Goal: Task Accomplishment & Management: Manage account settings

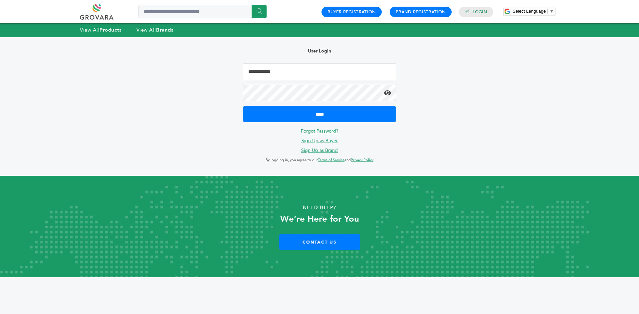
type input "**********"
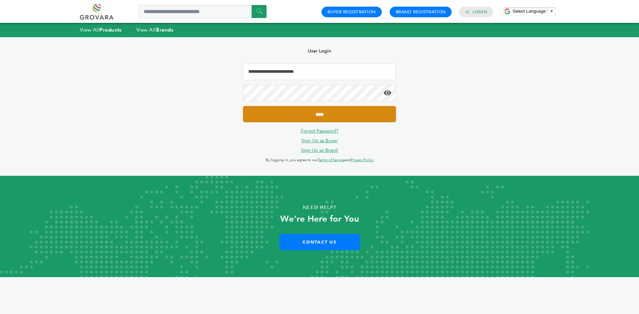
click at [312, 123] on div "**********" at bounding box center [319, 106] width 173 height 139
click at [292, 111] on input "*****" at bounding box center [319, 114] width 153 height 16
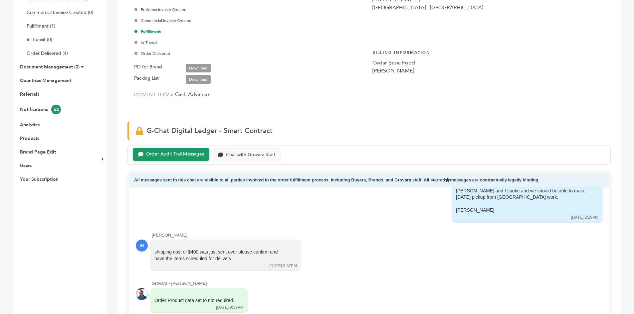
scroll to position [33, 0]
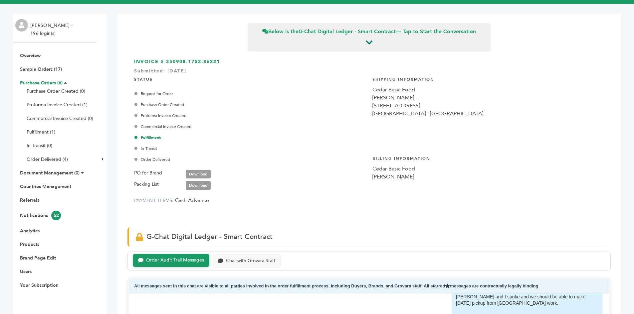
click at [43, 82] on link "Purchase Orders (6)" at bounding box center [41, 83] width 43 height 6
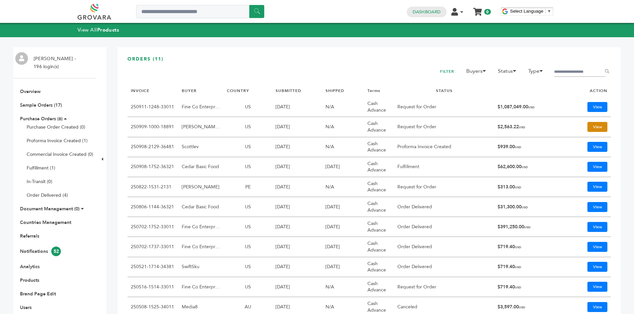
click at [599, 128] on link "View" at bounding box center [597, 127] width 20 height 10
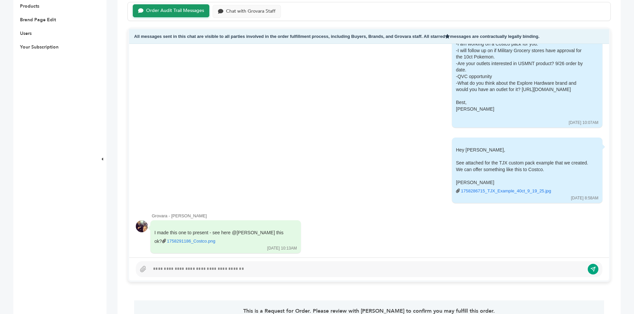
scroll to position [333, 0]
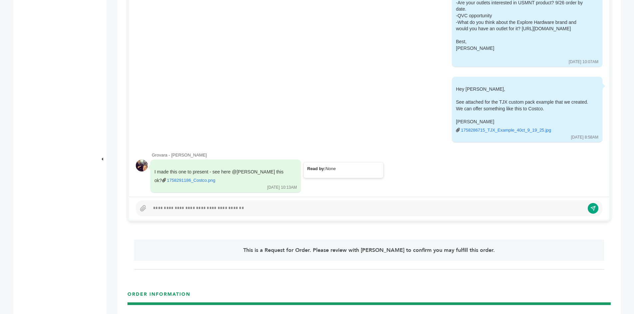
click at [182, 178] on link "1758291186_Costco.png" at bounding box center [191, 181] width 48 height 6
click at [481, 127] on link "1758286715_TJX_Example_40ct_9_19_25.jpg" at bounding box center [506, 130] width 90 height 6
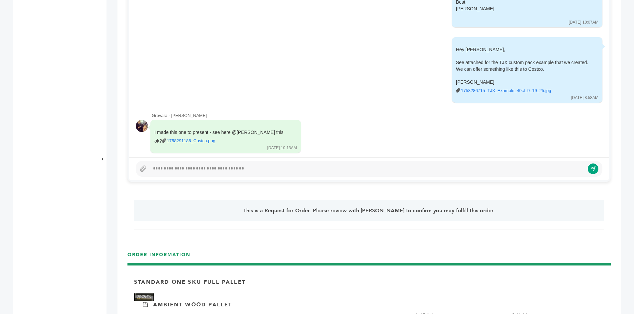
scroll to position [299, 0]
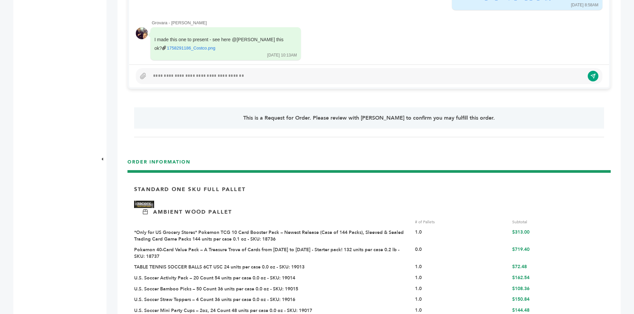
scroll to position [466, 0]
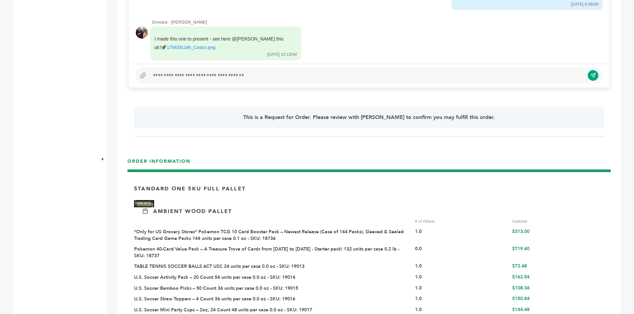
scroll to position [299, 0]
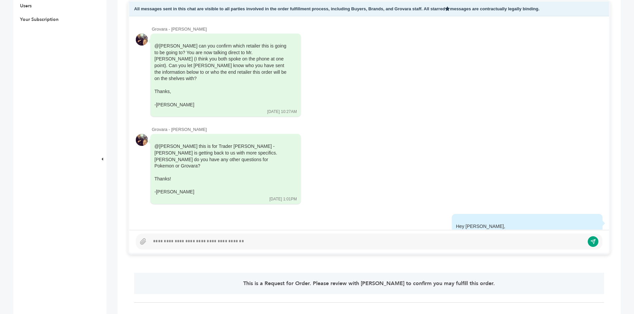
scroll to position [275, 0]
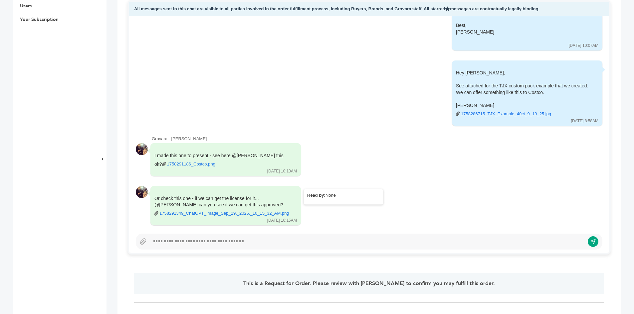
click at [228, 211] on link "1758291349_ChatGPT_Image_Sep_19,_2025,_10_15_32_AM.png" at bounding box center [224, 214] width 130 height 6
click at [247, 211] on link "1758291349_ChatGPT_Image_Sep_19,_2025,_10_15_32_AM.png" at bounding box center [224, 214] width 130 height 6
click at [186, 211] on link "1758291349_ChatGPT_Image_Sep_19,_2025,_10_15_32_AM.png" at bounding box center [224, 214] width 130 height 6
click at [277, 202] on div "Or check this one - if we can get the license for it... @Sam can you see if we …" at bounding box center [220, 206] width 133 height 21
click at [277, 211] on link "1758291349_ChatGPT_Image_Sep_19,_2025,_10_15_32_AM.png" at bounding box center [224, 214] width 130 height 6
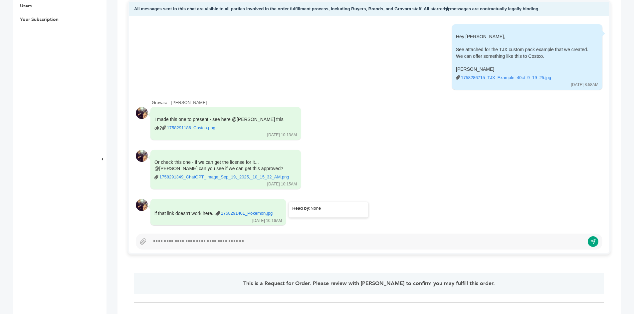
click at [257, 211] on link "1758291401_Pokemon.jpg" at bounding box center [247, 214] width 52 height 6
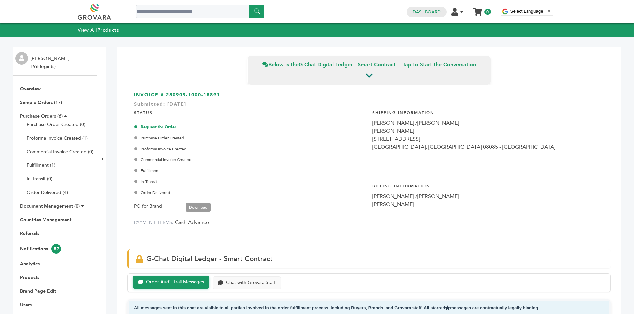
click at [116, 9] on link at bounding box center [102, 12] width 49 height 16
